Goal: Task Accomplishment & Management: Use online tool/utility

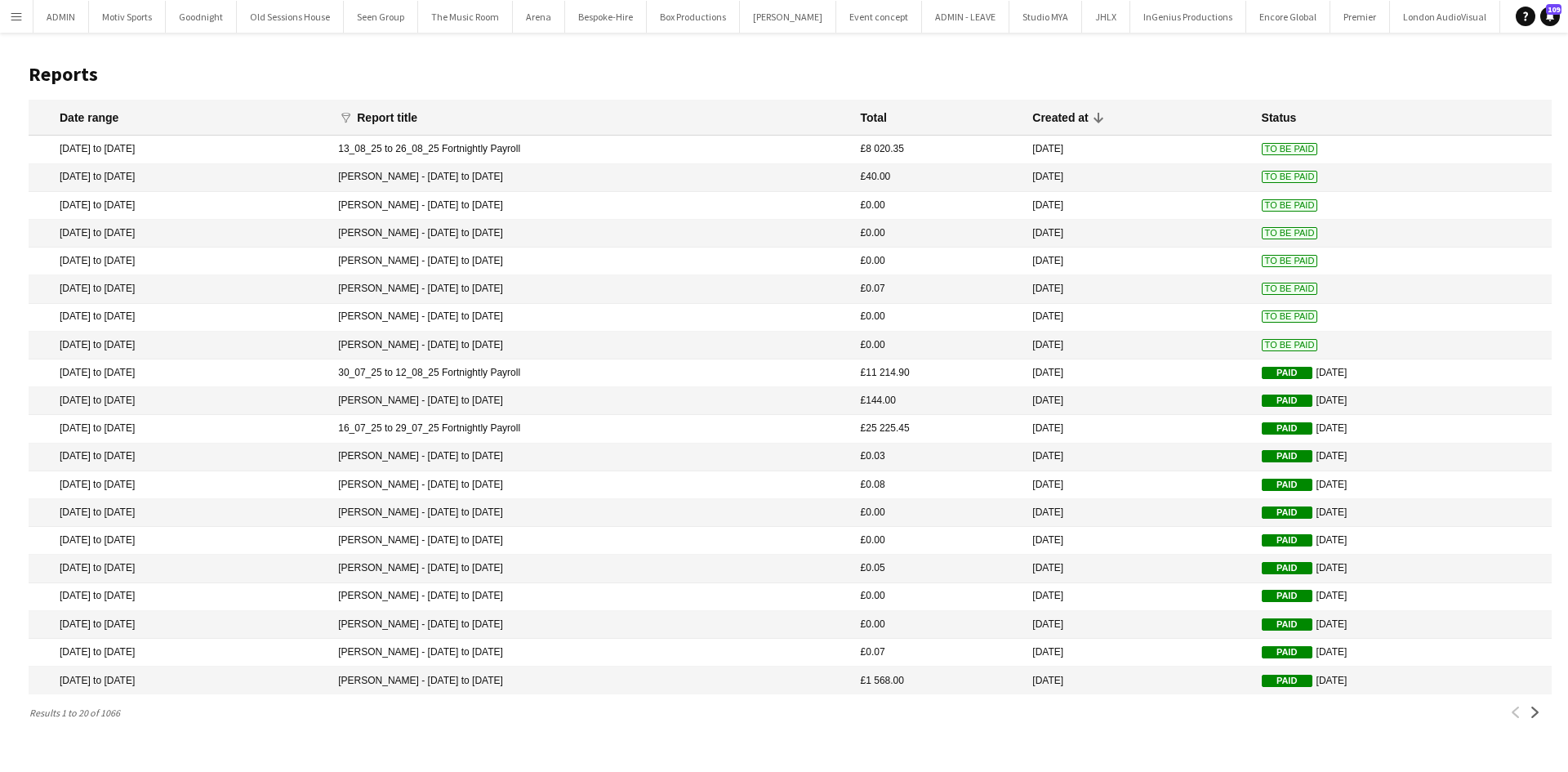
click at [1289, 344] on mat-cell "To Be Paid" at bounding box center [1402, 345] width 298 height 27
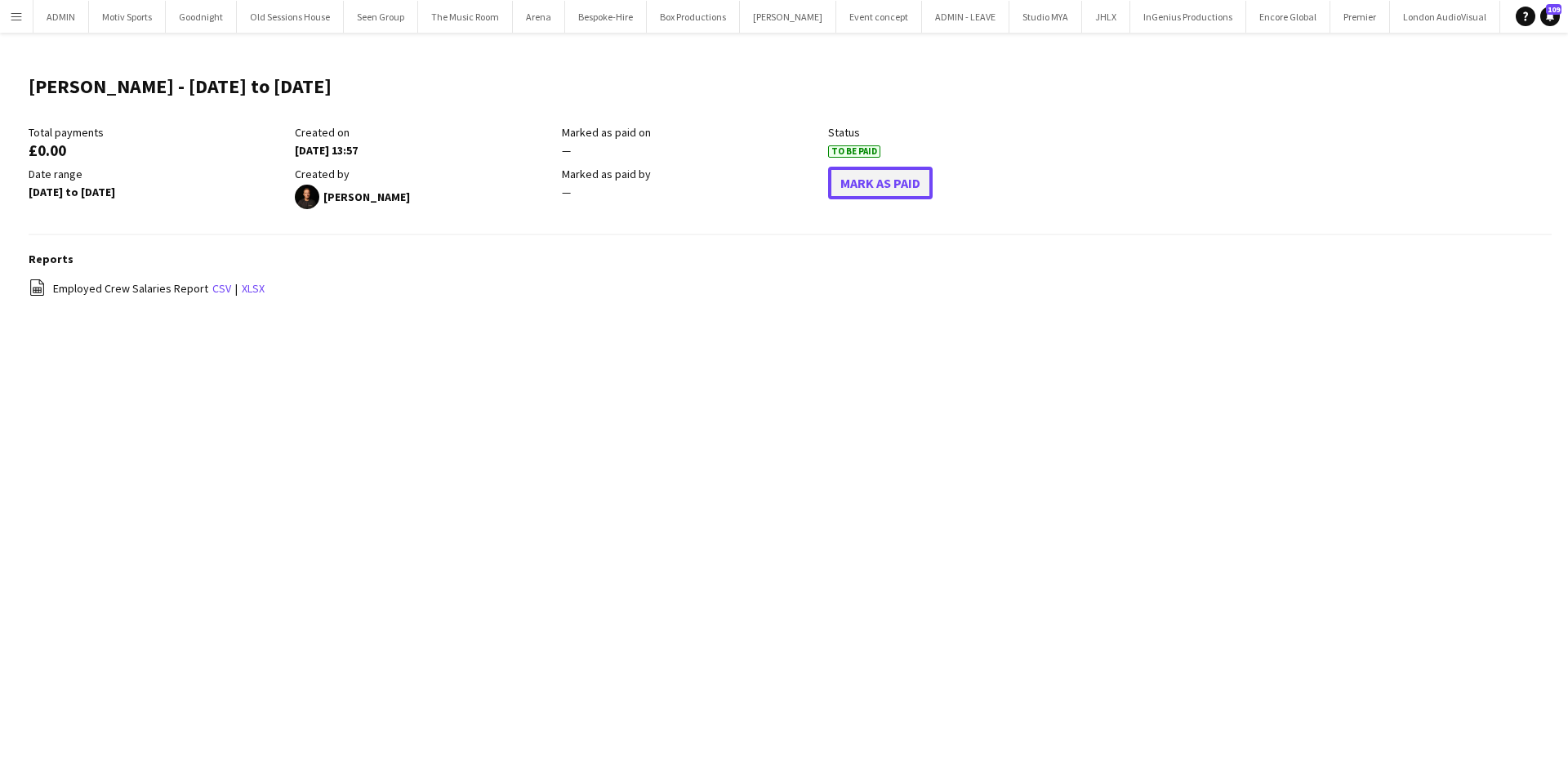
click at [915, 182] on button "Mark As Paid" at bounding box center [881, 182] width 105 height 32
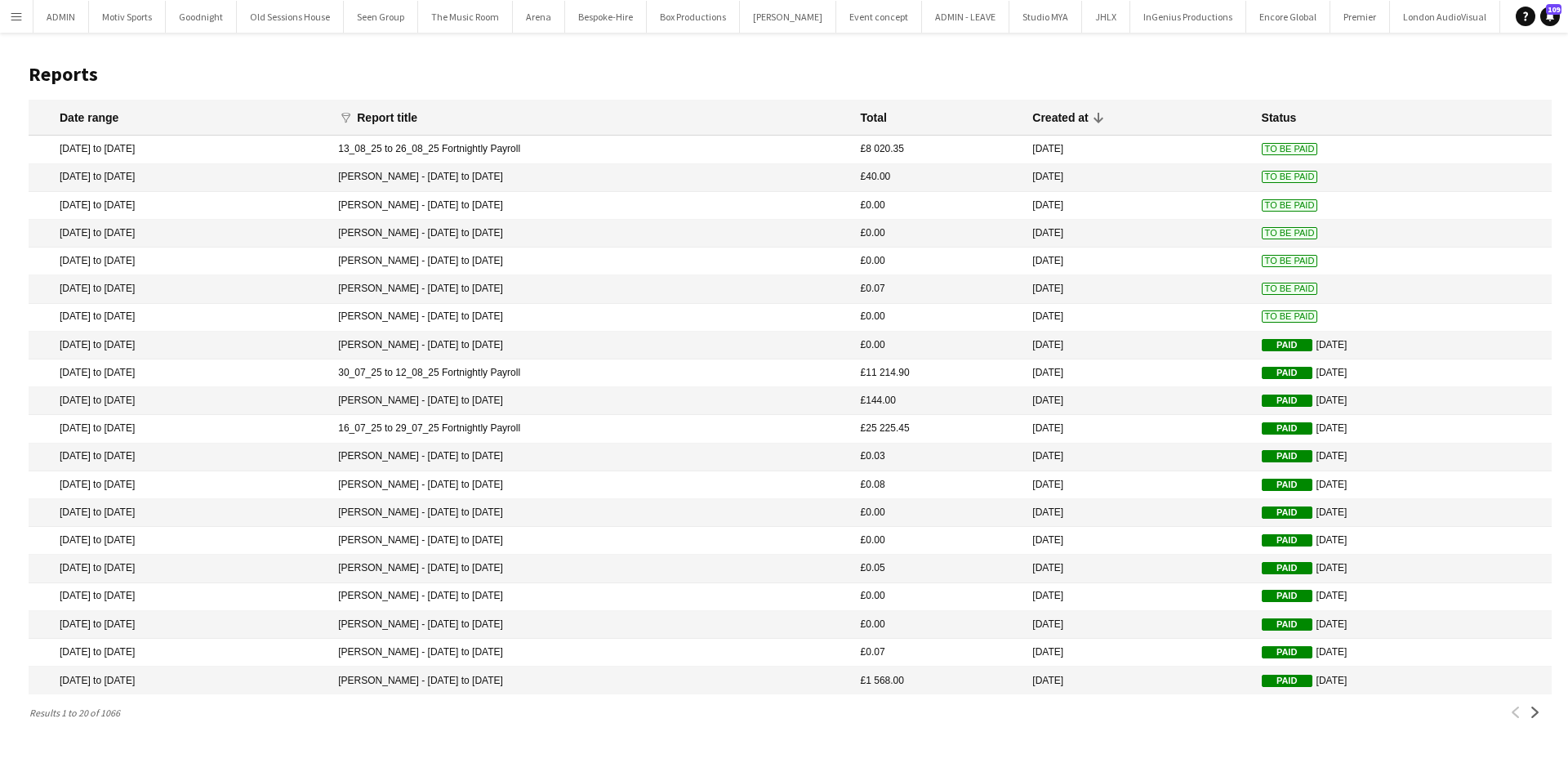
click at [1276, 319] on span "To Be Paid" at bounding box center [1290, 316] width 57 height 12
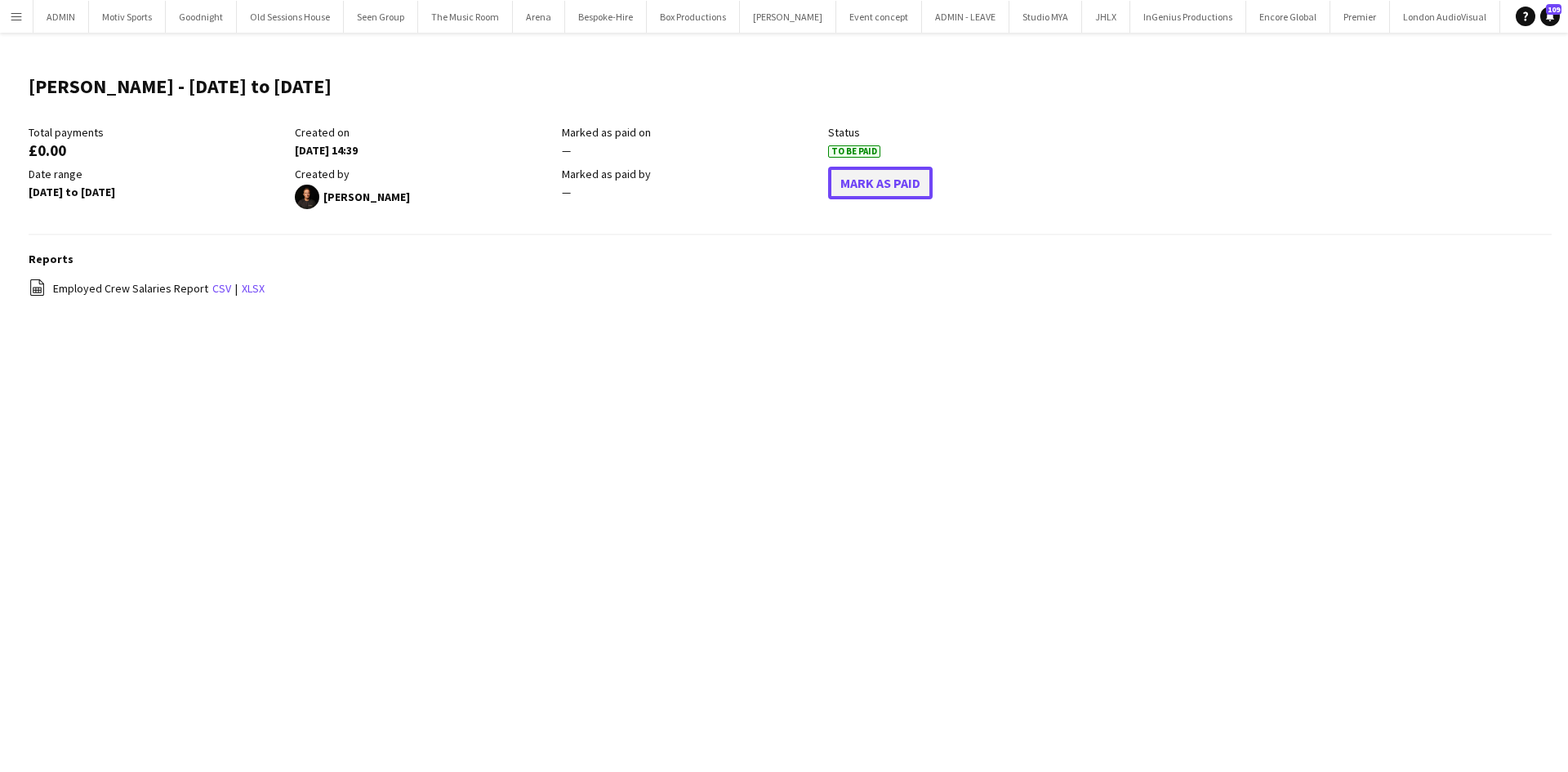
click at [884, 195] on button "Mark As Paid" at bounding box center [881, 182] width 105 height 32
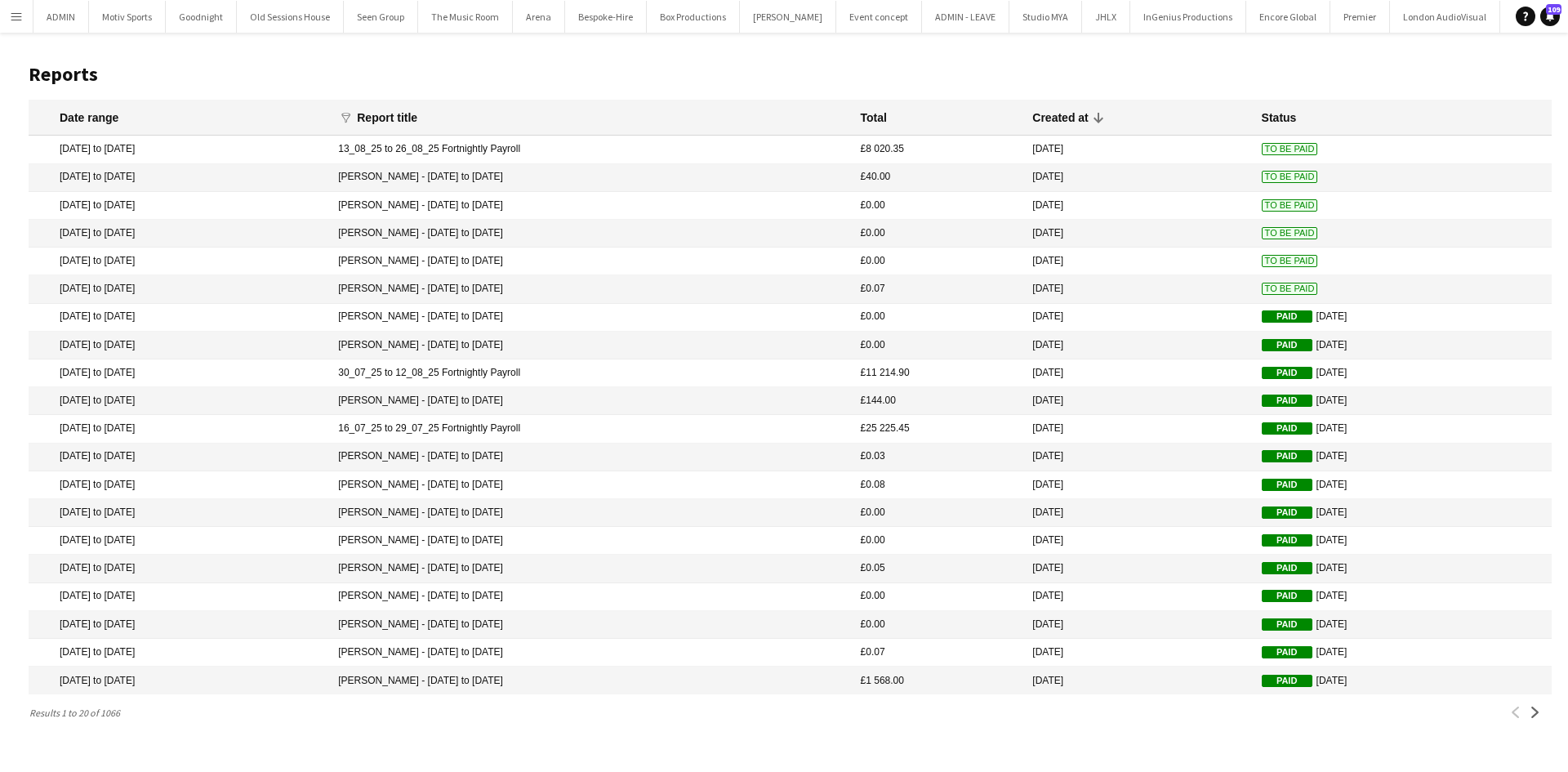
click at [1264, 288] on span "To Be Paid" at bounding box center [1290, 289] width 57 height 12
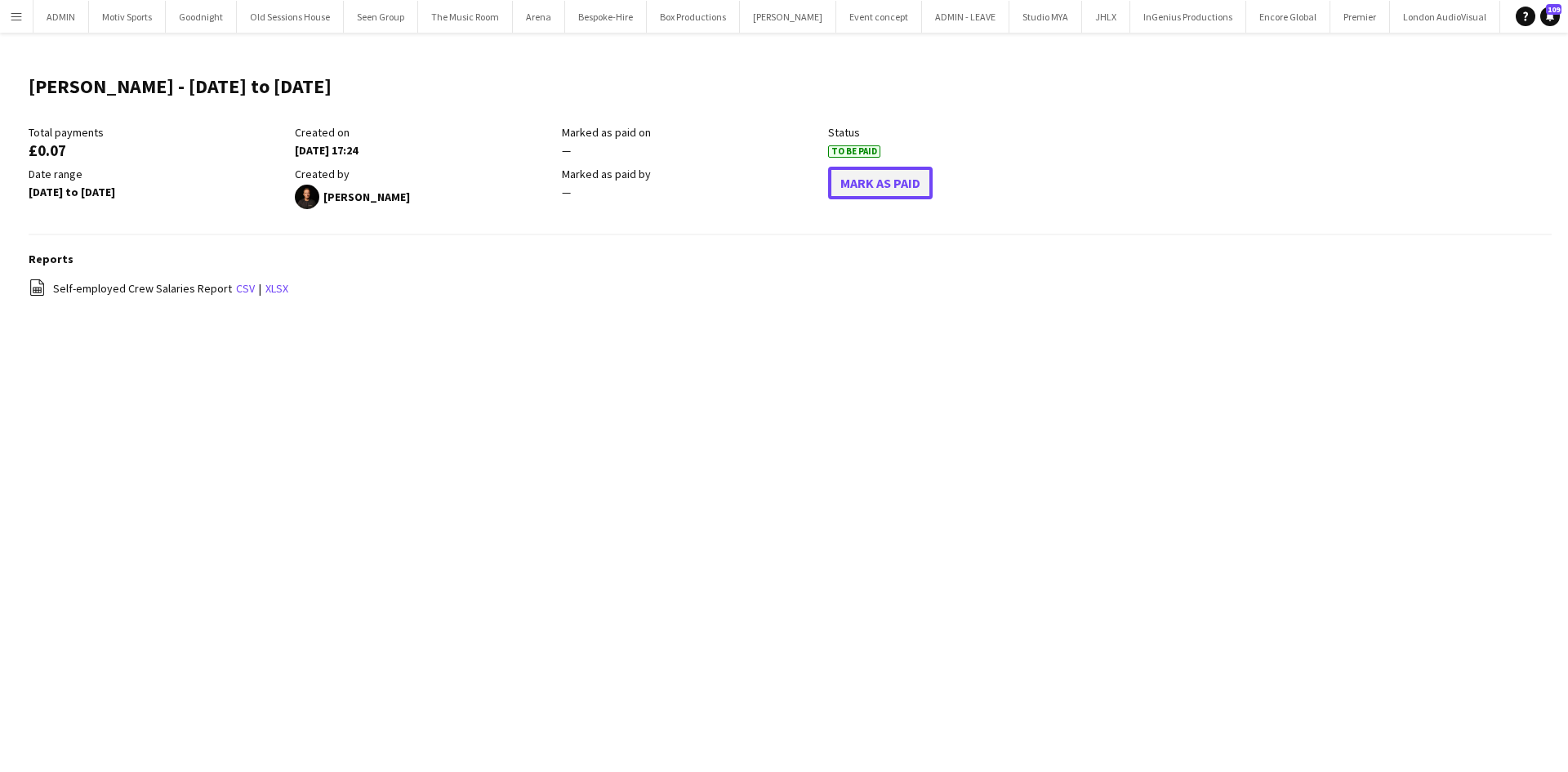
click at [919, 192] on button "Mark As Paid" at bounding box center [881, 182] width 105 height 32
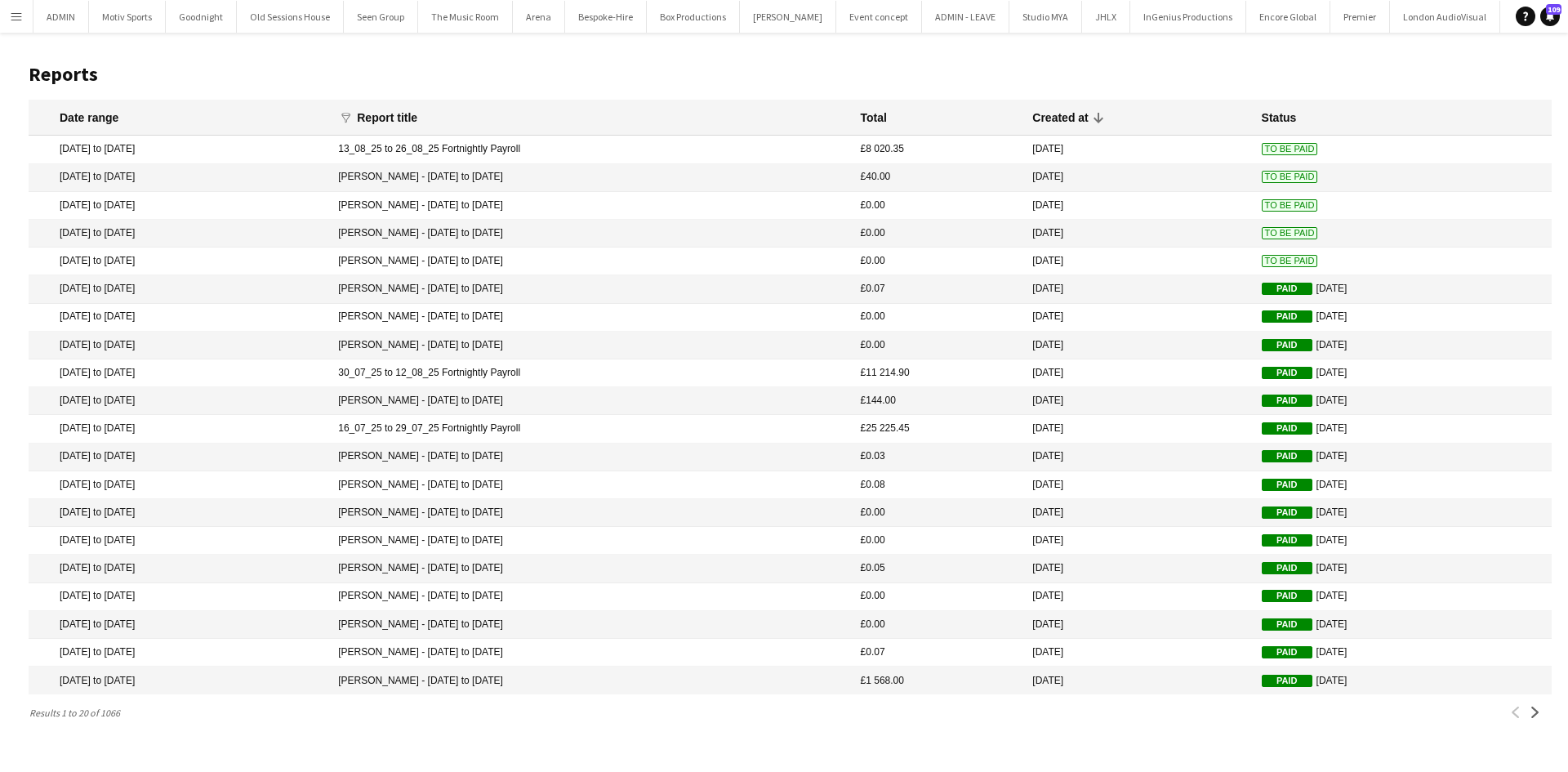
click at [1276, 255] on span "To Be Paid" at bounding box center [1290, 260] width 57 height 12
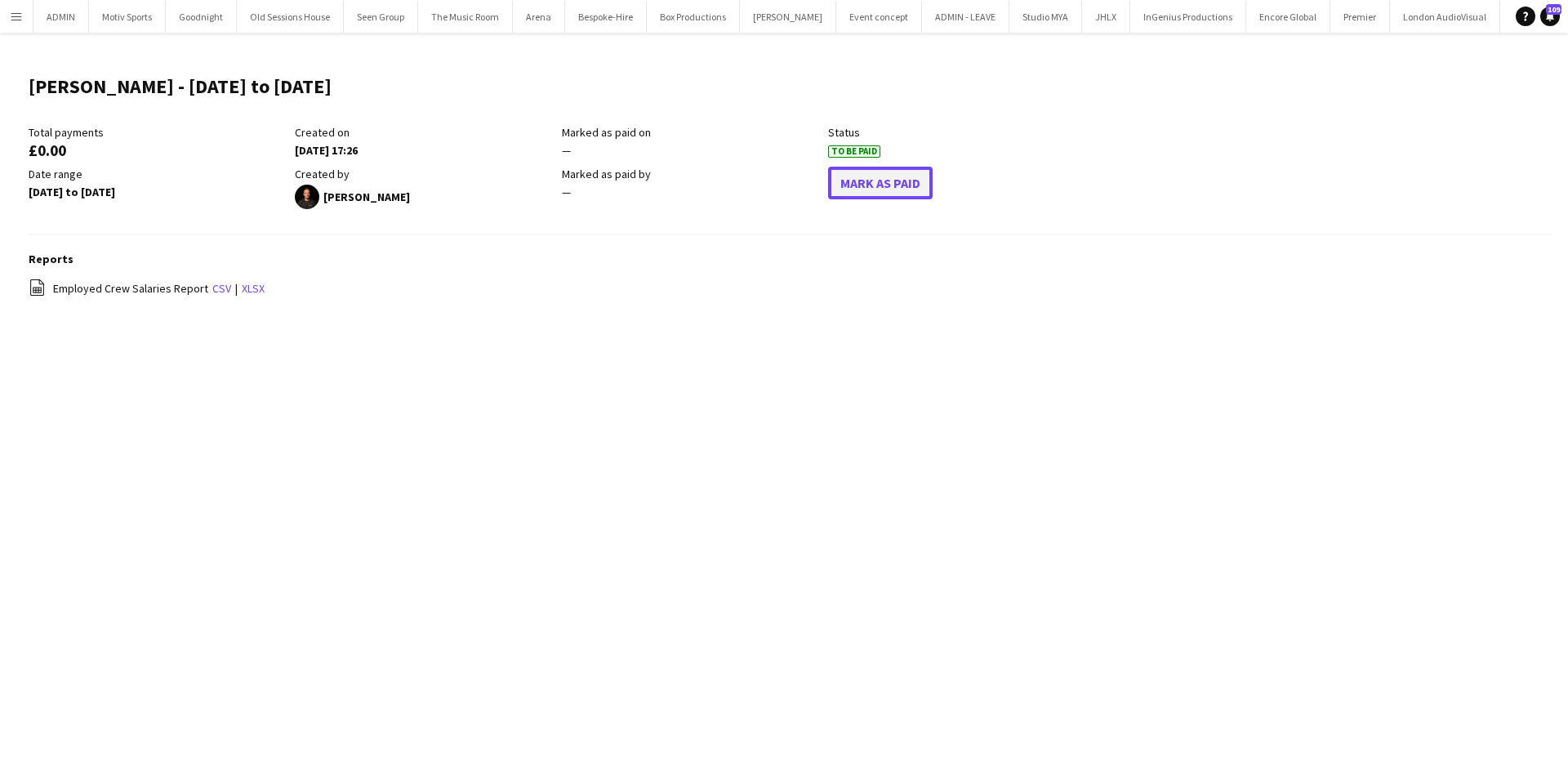
click at [909, 184] on button "Mark As Paid" at bounding box center [881, 182] width 105 height 32
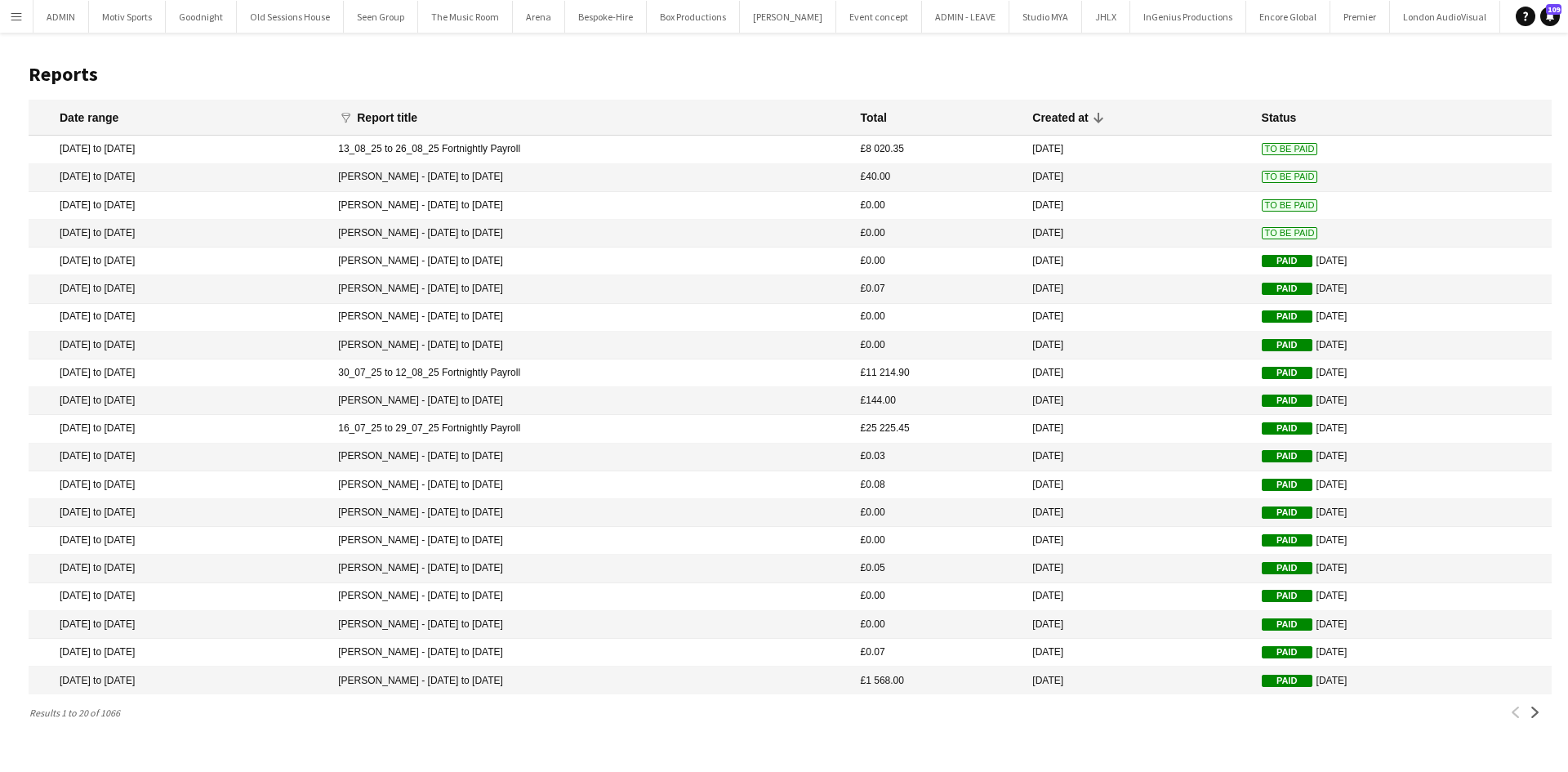
click at [1276, 235] on span "To Be Paid" at bounding box center [1290, 233] width 57 height 12
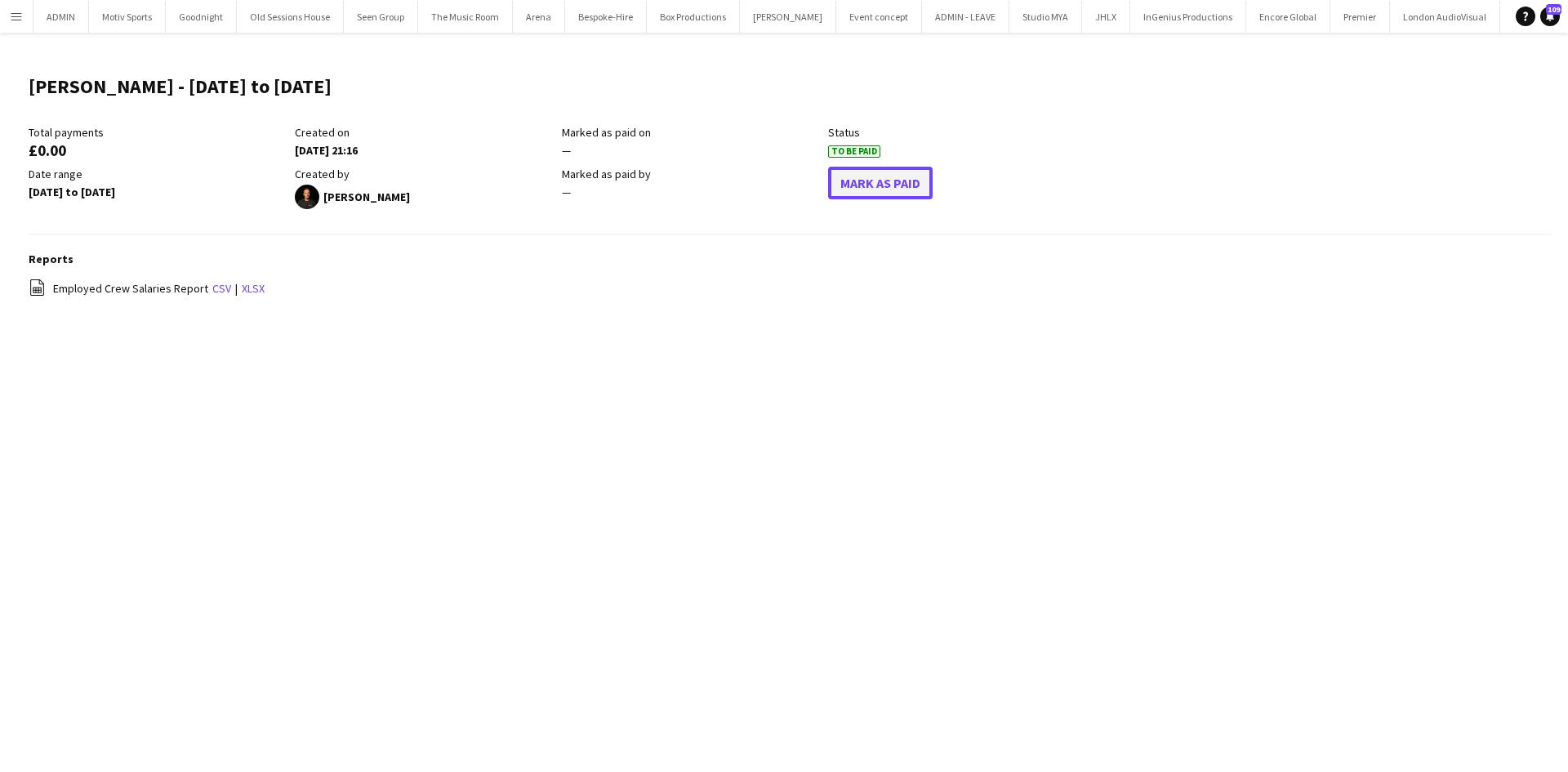
click at [873, 187] on button "Mark As Paid" at bounding box center [881, 182] width 105 height 32
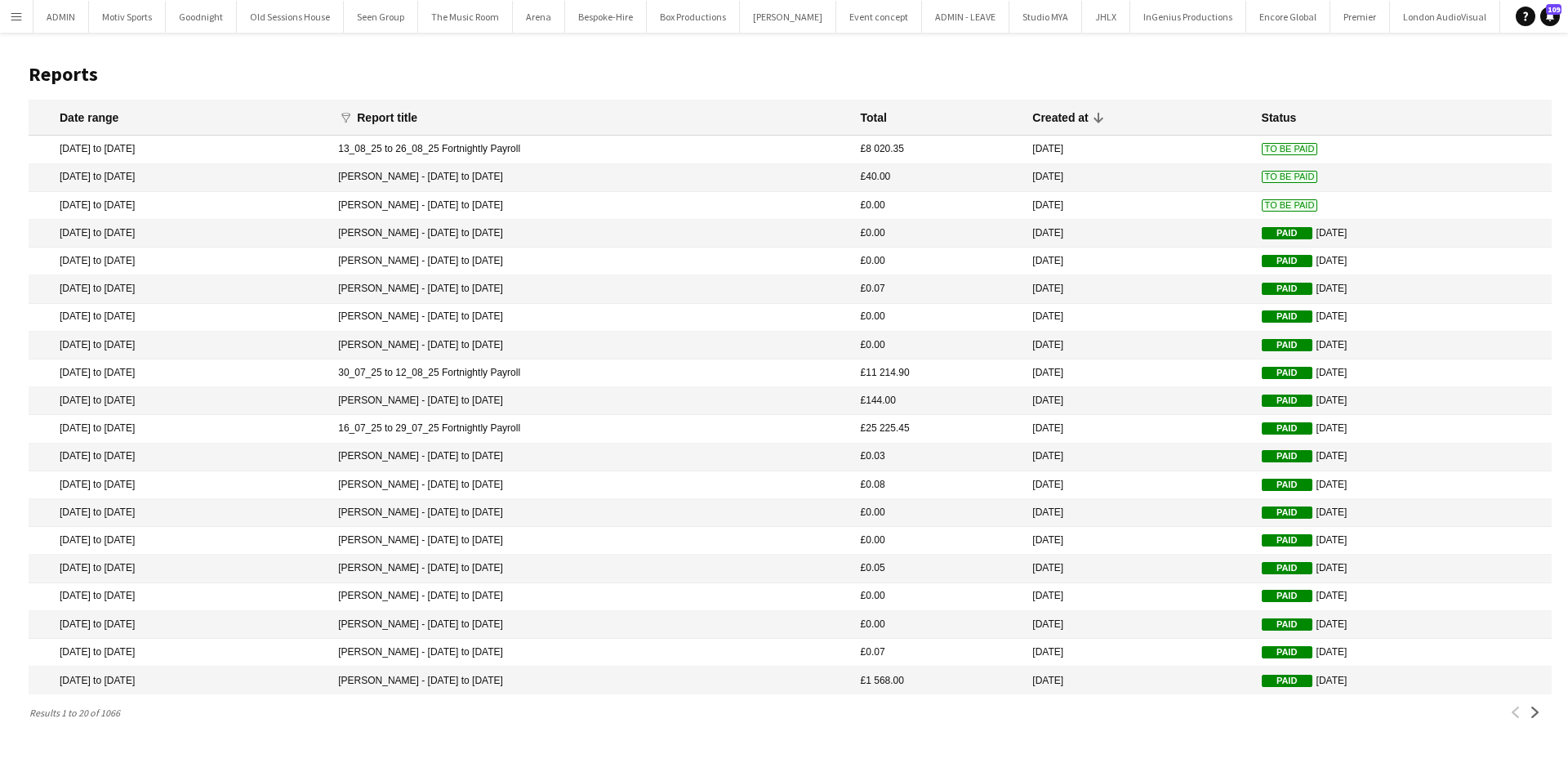
click at [1283, 202] on span "To Be Paid" at bounding box center [1290, 205] width 57 height 12
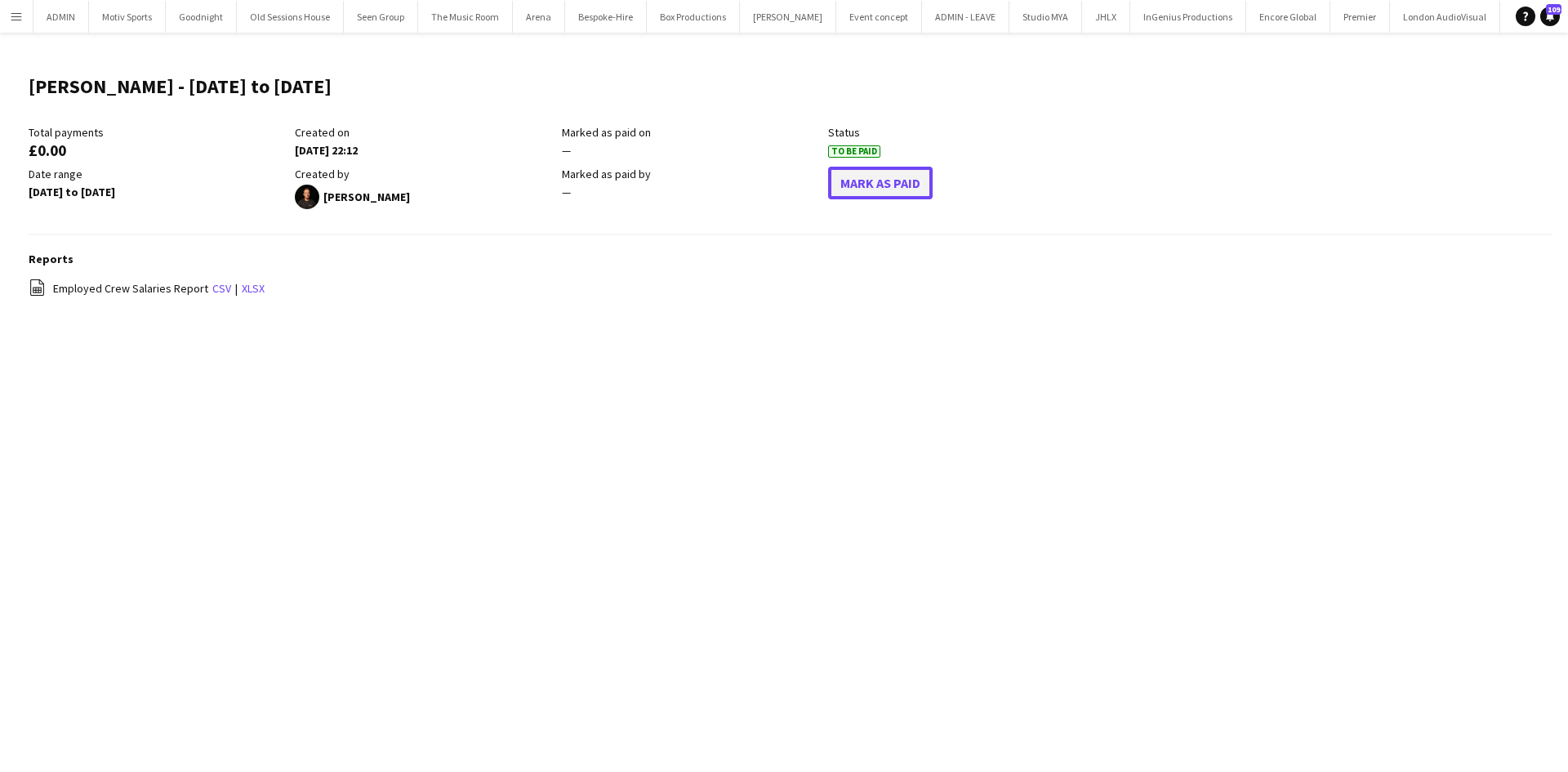
click at [861, 195] on button "Mark As Paid" at bounding box center [881, 182] width 105 height 32
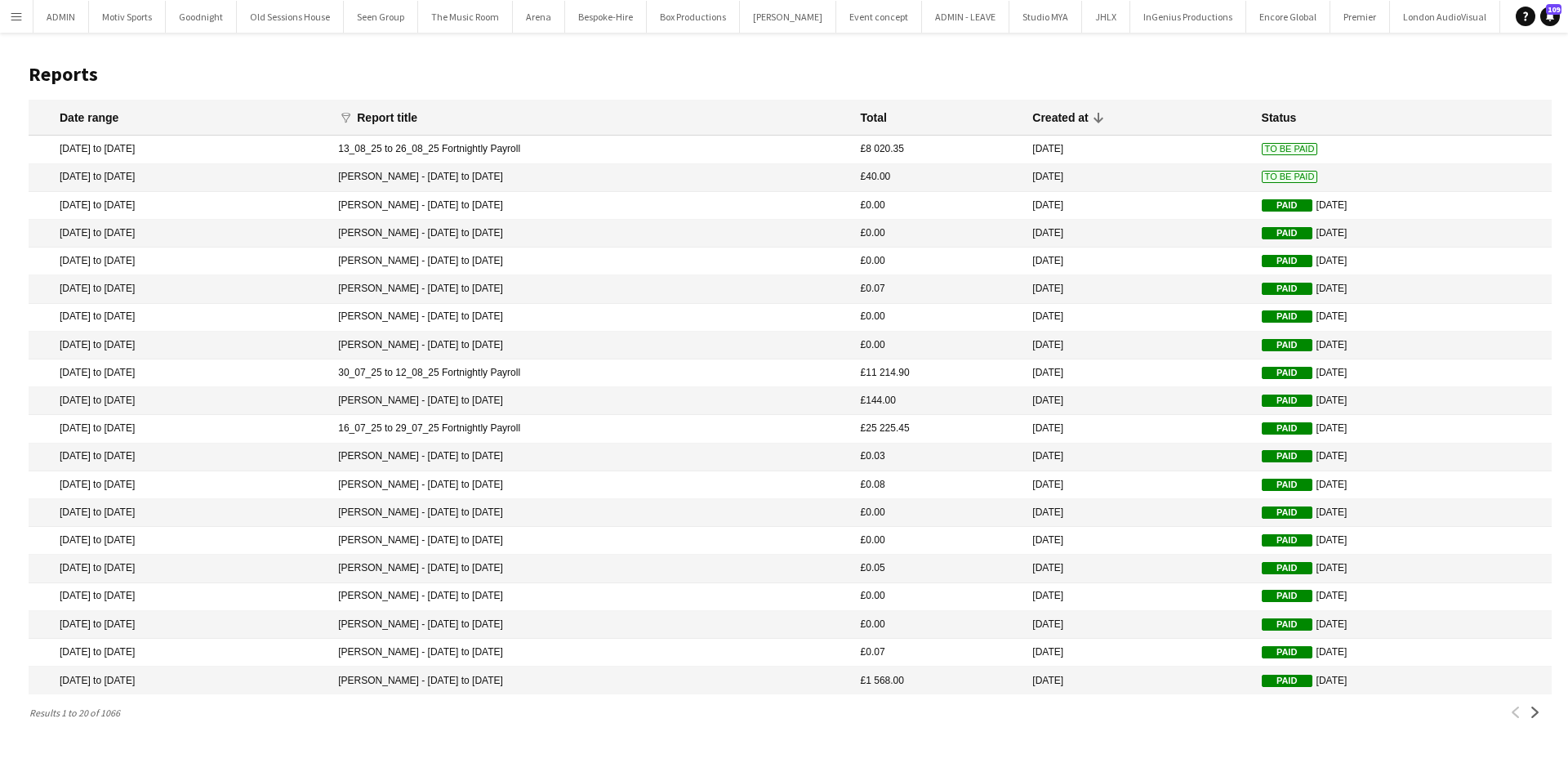
click at [1267, 171] on span "To Be Paid" at bounding box center [1290, 176] width 57 height 12
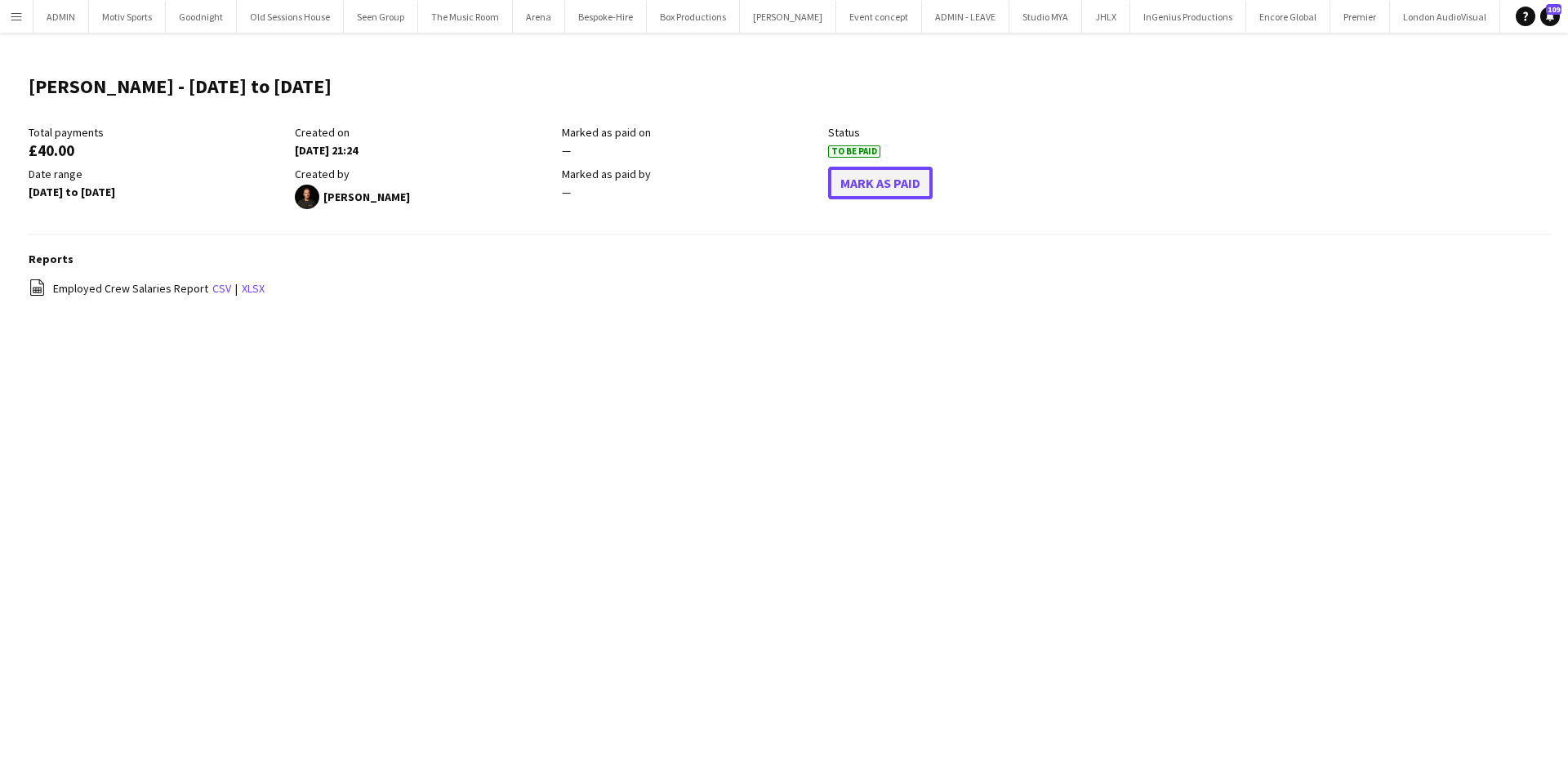
click at [878, 190] on button "Mark As Paid" at bounding box center [881, 182] width 105 height 32
